Goal: Information Seeking & Learning: Learn about a topic

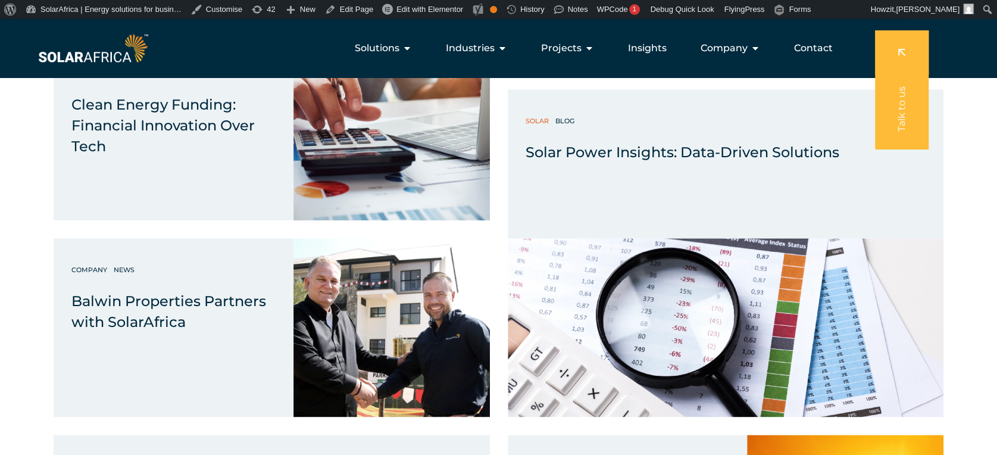
scroll to position [6706, 0]
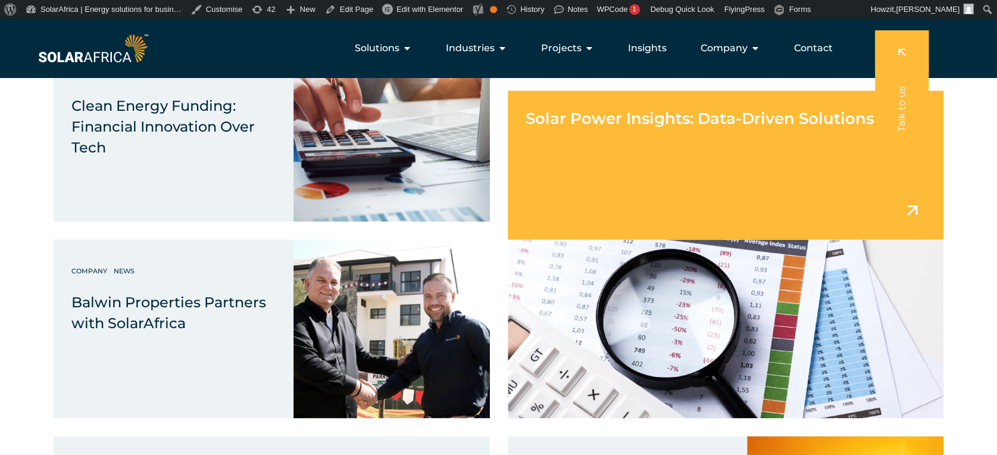
click at [684, 129] on div "Solar Power Insights: Data-Driven Solutions" at bounding box center [726, 109] width 436 height 39
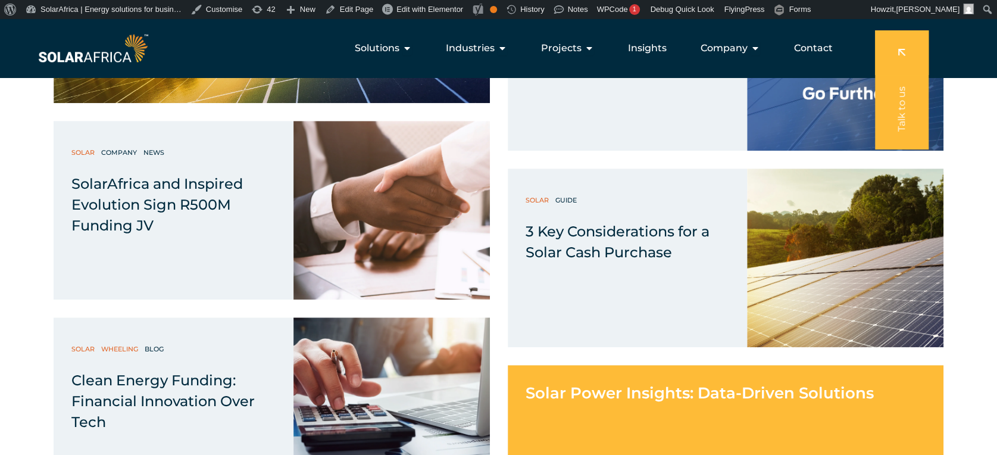
scroll to position [6428, 0]
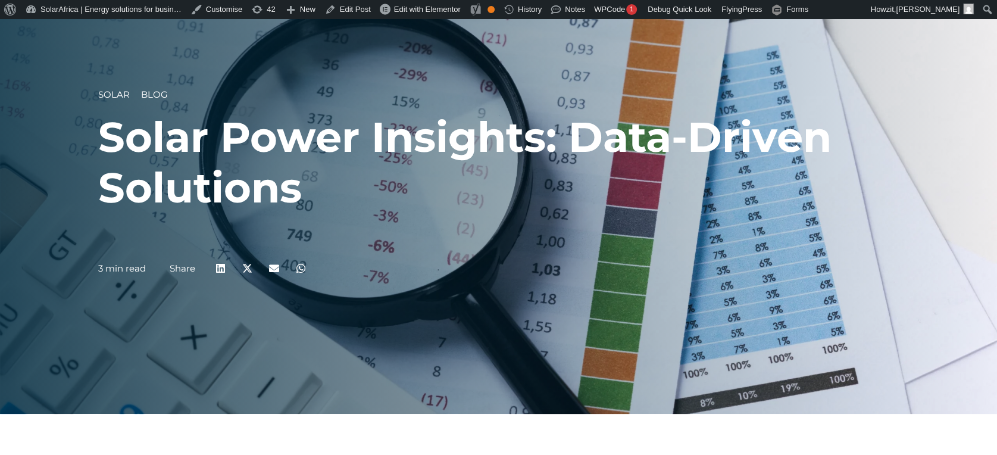
scroll to position [61, 0]
click at [451, 152] on h1 "Solar Power Insights: Data-Driven Solutions" at bounding box center [498, 161] width 800 height 101
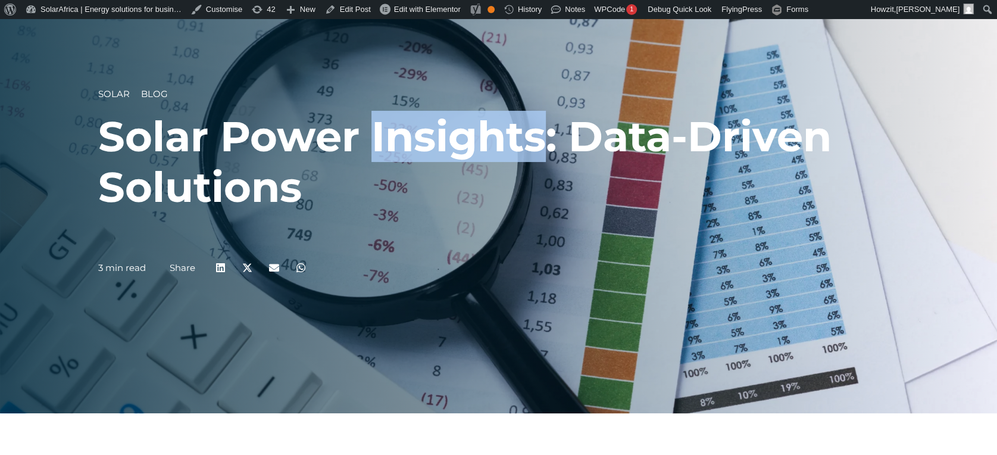
click at [451, 152] on h1 "Solar Power Insights: Data-Driven Solutions" at bounding box center [498, 161] width 800 height 101
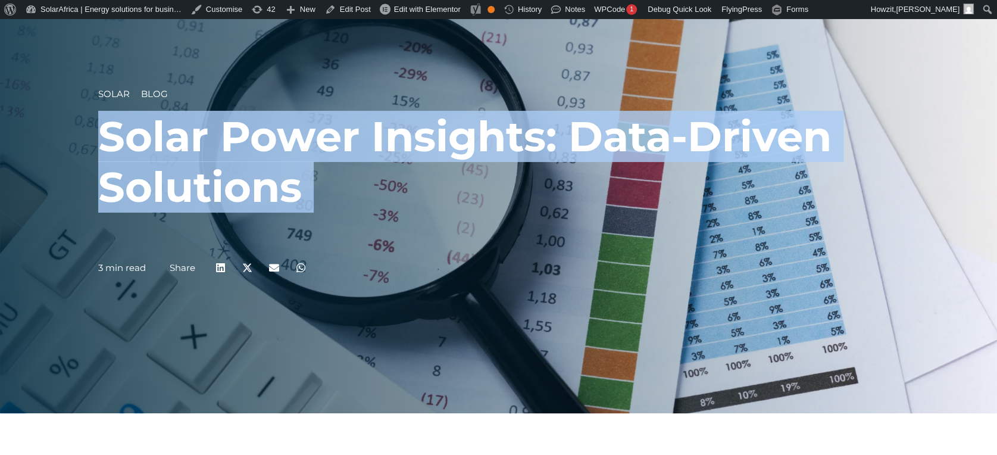
click at [451, 152] on h1 "Solar Power Insights: Data-Driven Solutions" at bounding box center [498, 161] width 800 height 101
copy div "Solar Power Insights: Data-Driven Solutions"
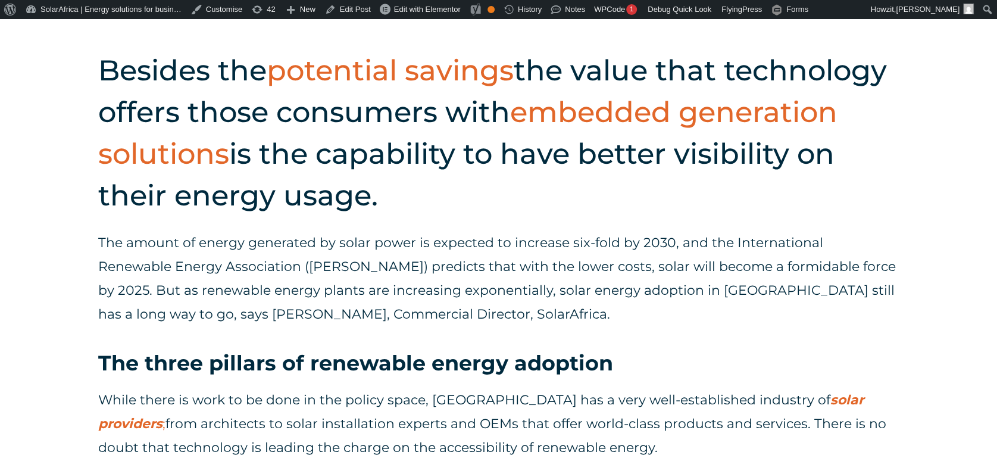
scroll to position [497, 0]
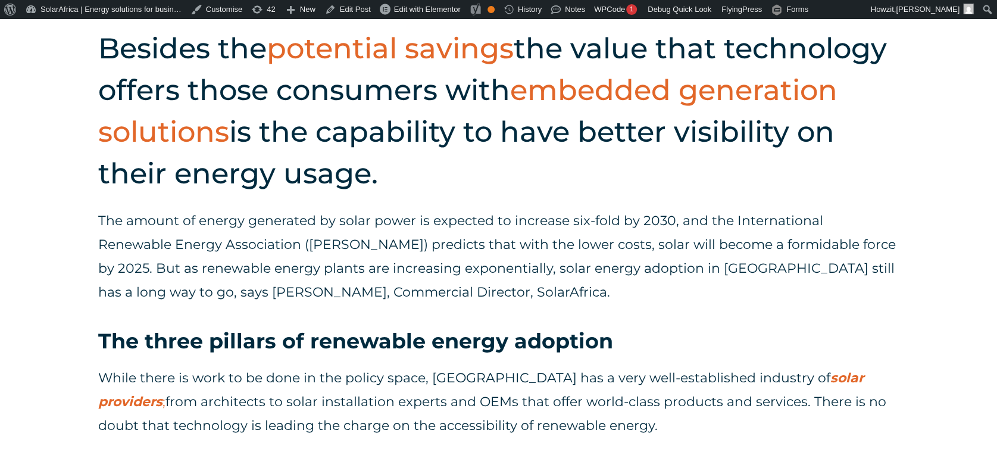
click at [583, 324] on div "The amount of energy generated by solar power is expected to increase six-fold …" at bounding box center [498, 268] width 800 height 118
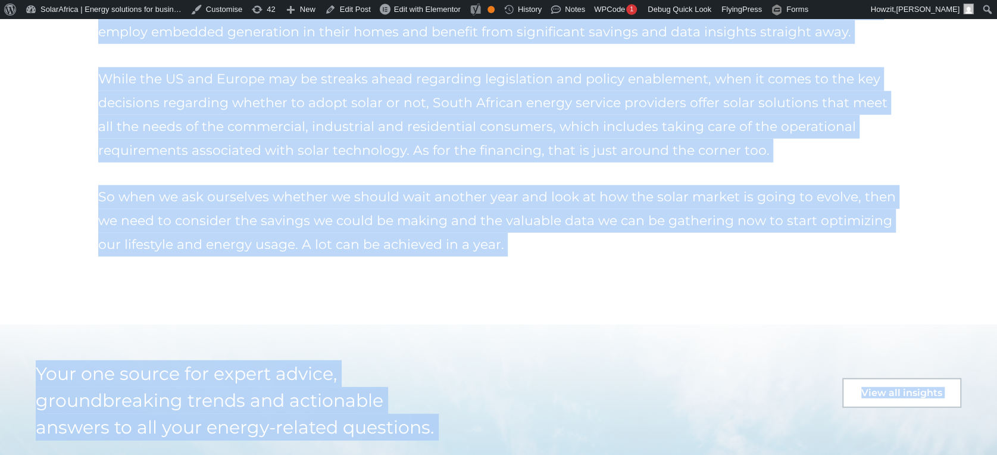
scroll to position [1942, 0]
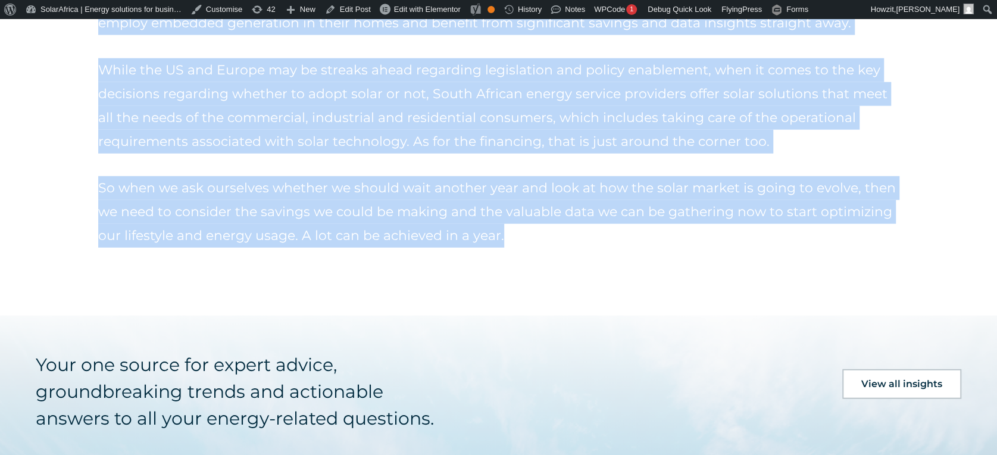
drag, startPoint x: 101, startPoint y: 37, endPoint x: 524, endPoint y: 251, distance: 473.4
copy div "Besides the potential savings the value that technology offers those consumers …"
click at [597, 213] on p "So when we ask ourselves whether we should wait another year and look at how th…" at bounding box center [498, 211] width 800 height 71
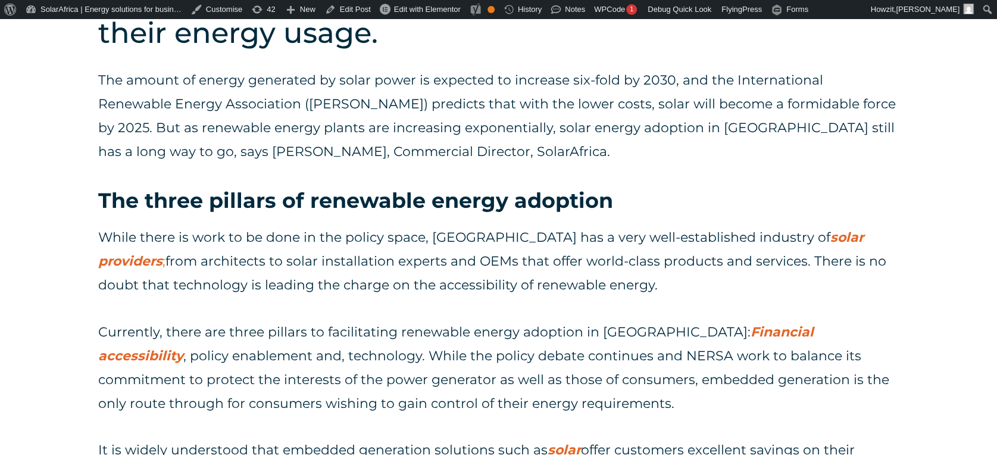
scroll to position [638, 0]
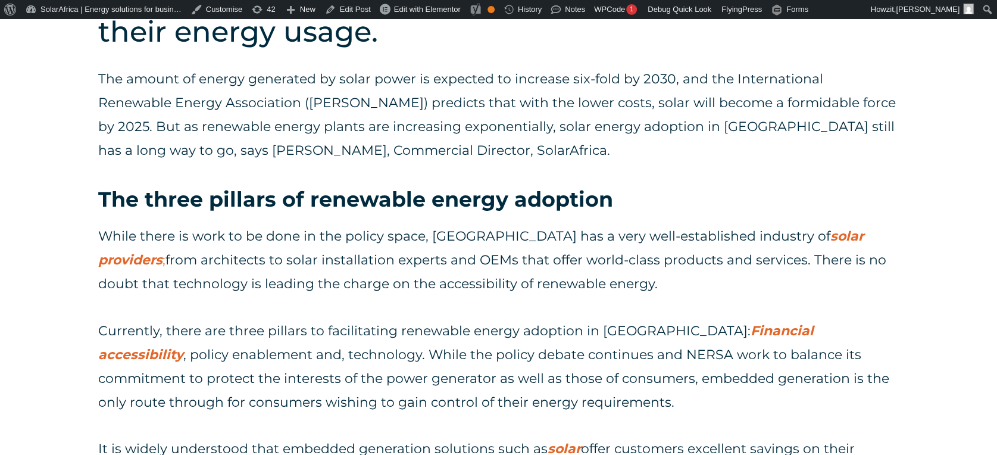
click at [486, 265] on p "While there is work to be done in the policy space, South Africa has a very wel…" at bounding box center [498, 259] width 800 height 71
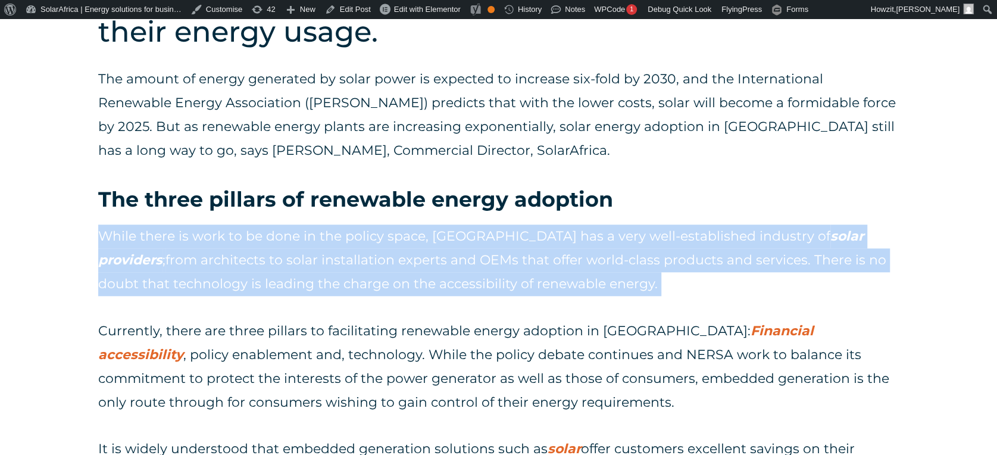
click at [486, 265] on p "While there is work to be done in the policy space, South Africa has a very wel…" at bounding box center [498, 259] width 800 height 71
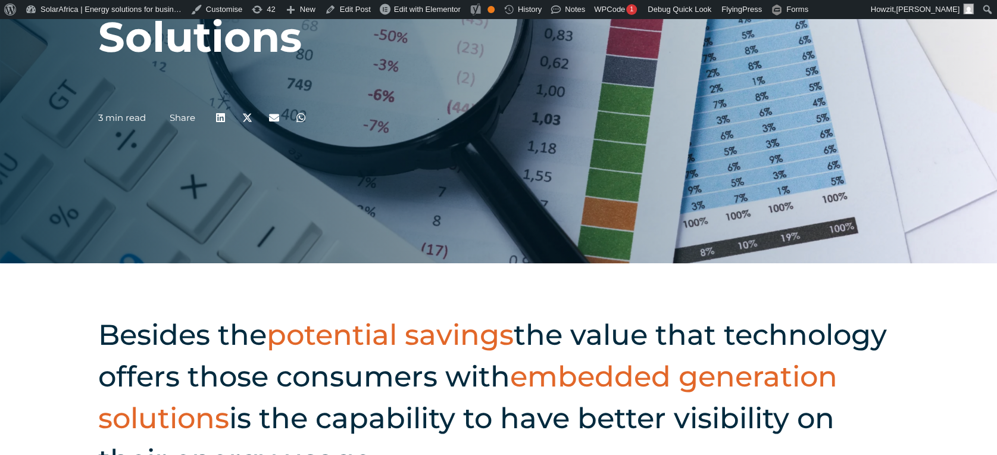
scroll to position [0, 0]
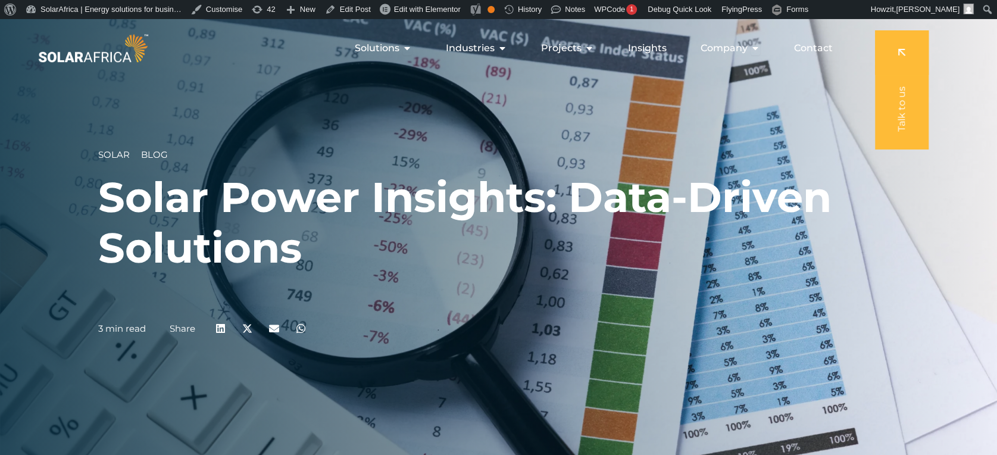
click at [436, 203] on h1 "Solar Power Insights: Data-Driven Solutions" at bounding box center [498, 222] width 800 height 101
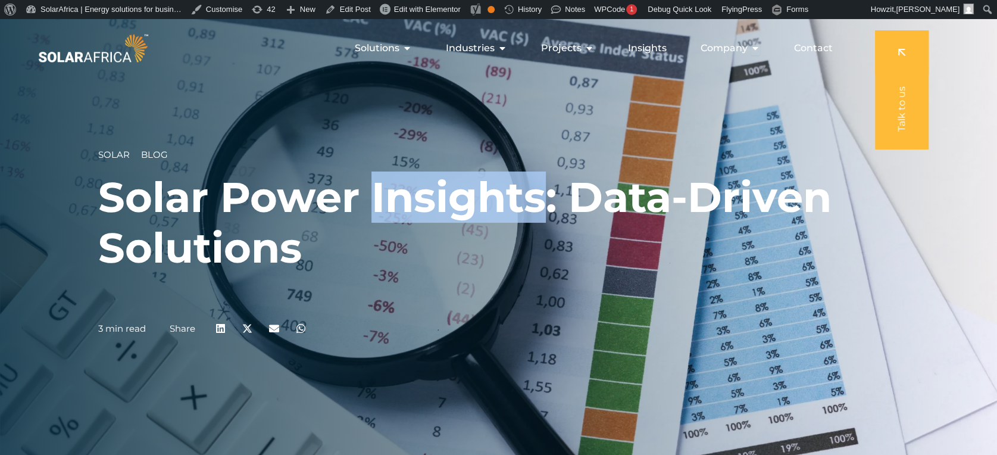
click at [436, 203] on h1 "Solar Power Insights: Data-Driven Solutions" at bounding box center [498, 222] width 800 height 101
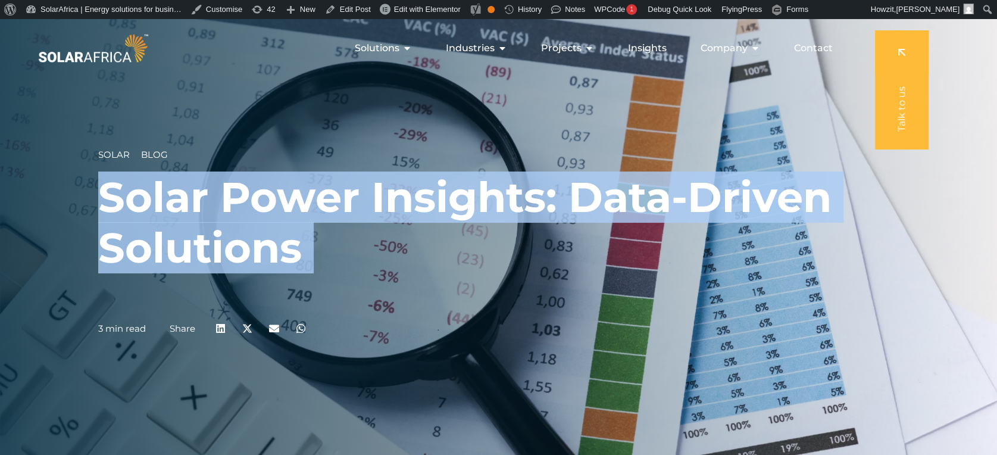
click at [436, 203] on h1 "Solar Power Insights: Data-Driven Solutions" at bounding box center [498, 222] width 800 height 101
copy div "Solar Power Insights: Data-Driven Solutions"
click at [690, 179] on h1 "Solar Power Insights: Data-Driven Solutions" at bounding box center [498, 222] width 800 height 101
